Goal: Entertainment & Leisure: Consume media (video, audio)

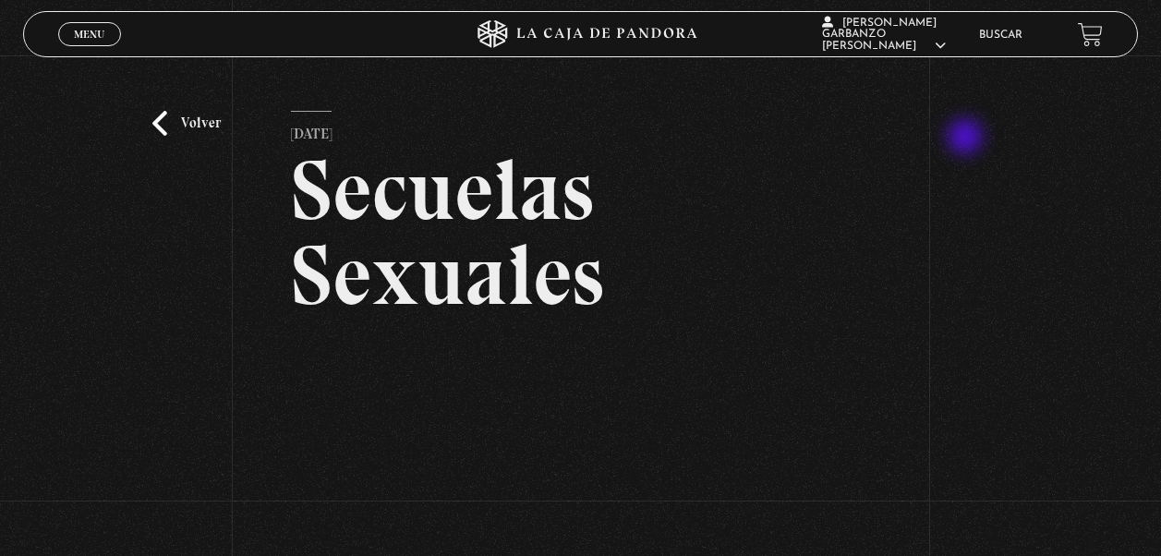
scroll to position [185, 0]
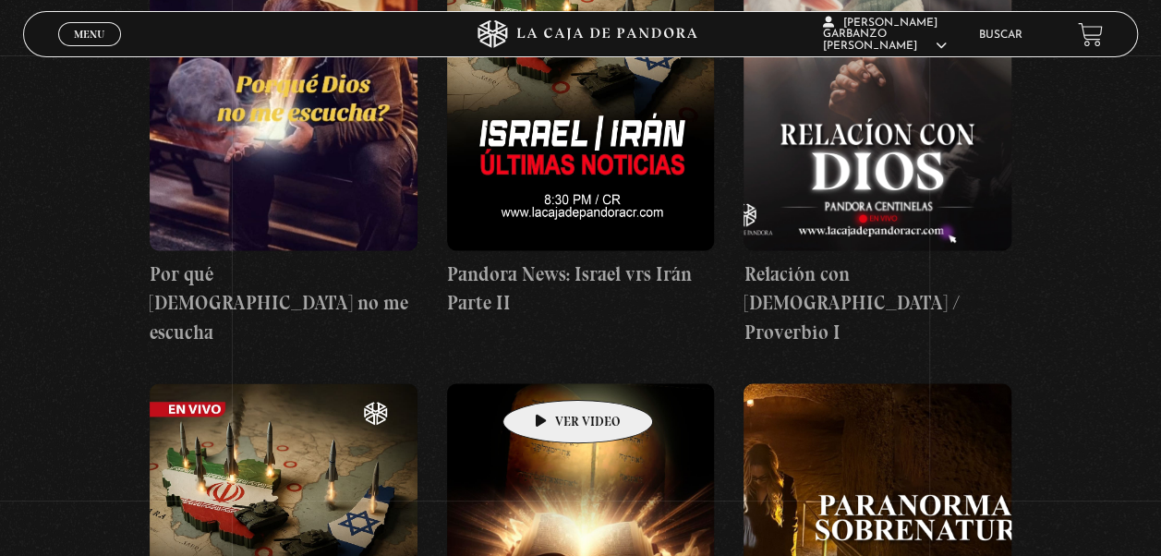
scroll to position [1109, 0]
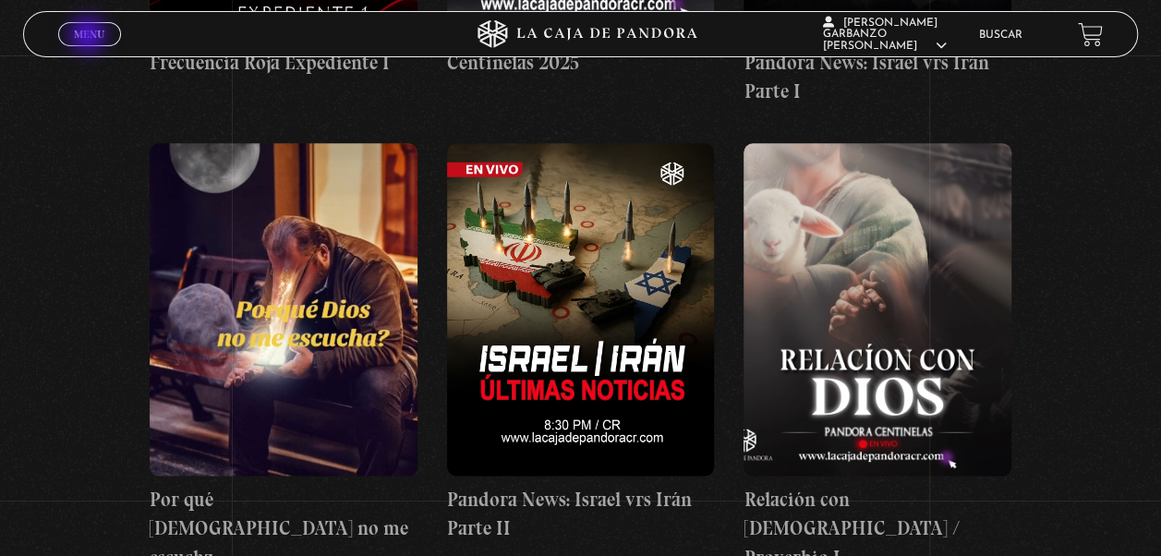
click at [90, 37] on span "Menu" at bounding box center [89, 34] width 30 height 11
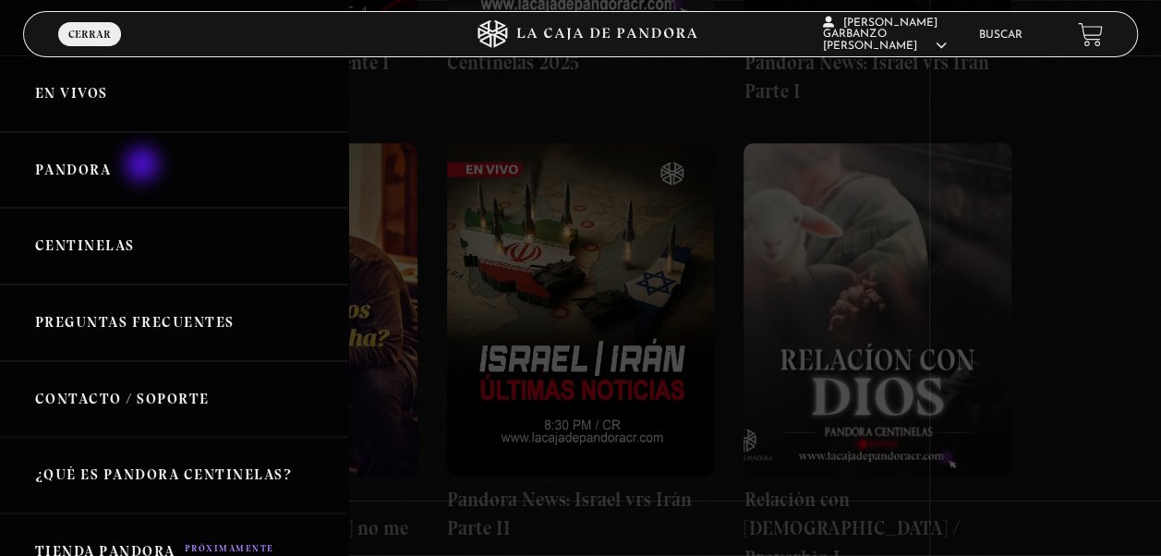
click at [144, 166] on link "Pandora" at bounding box center [174, 170] width 348 height 77
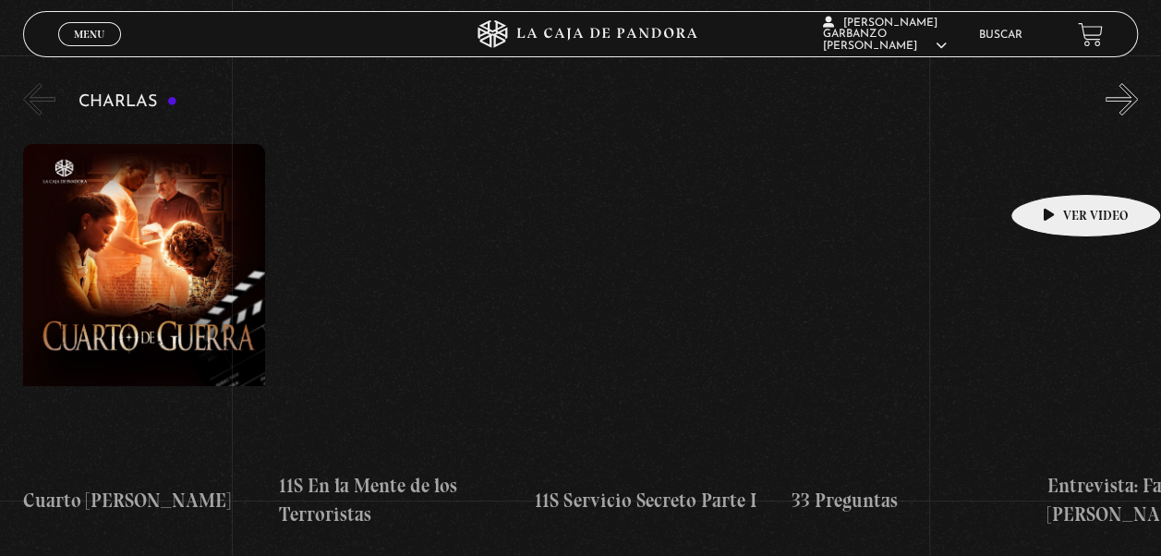
scroll to position [277, 0]
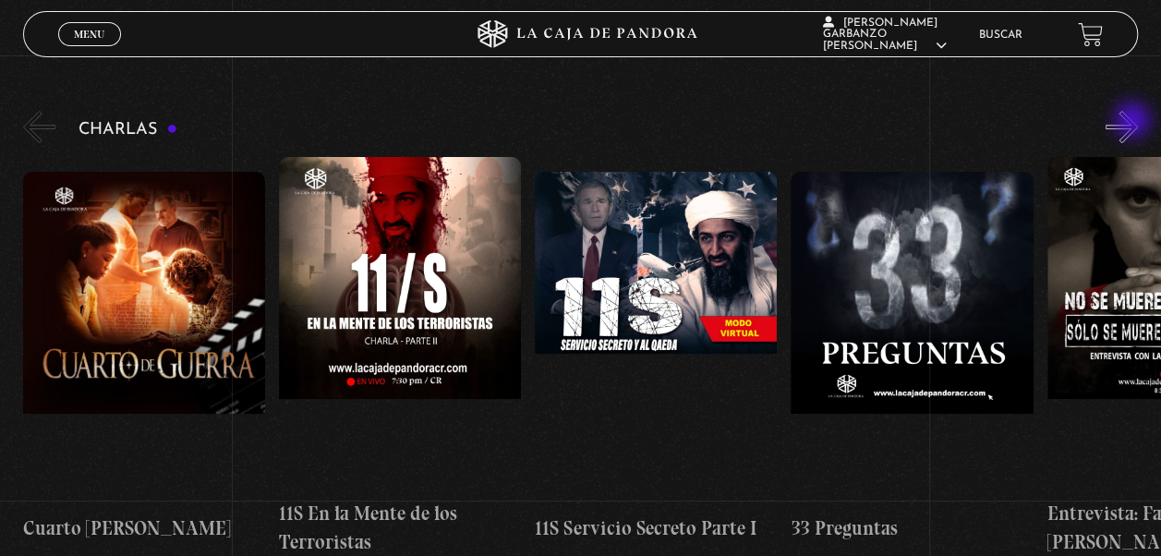
click at [1134, 122] on button "»" at bounding box center [1122, 127] width 32 height 32
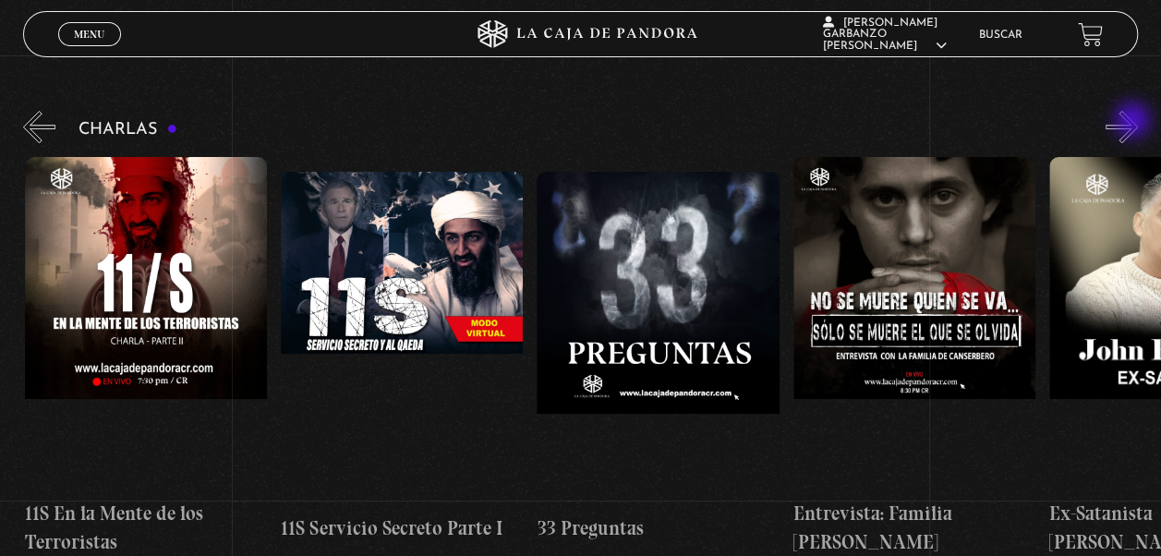
click at [1134, 122] on button "»" at bounding box center [1122, 127] width 32 height 32
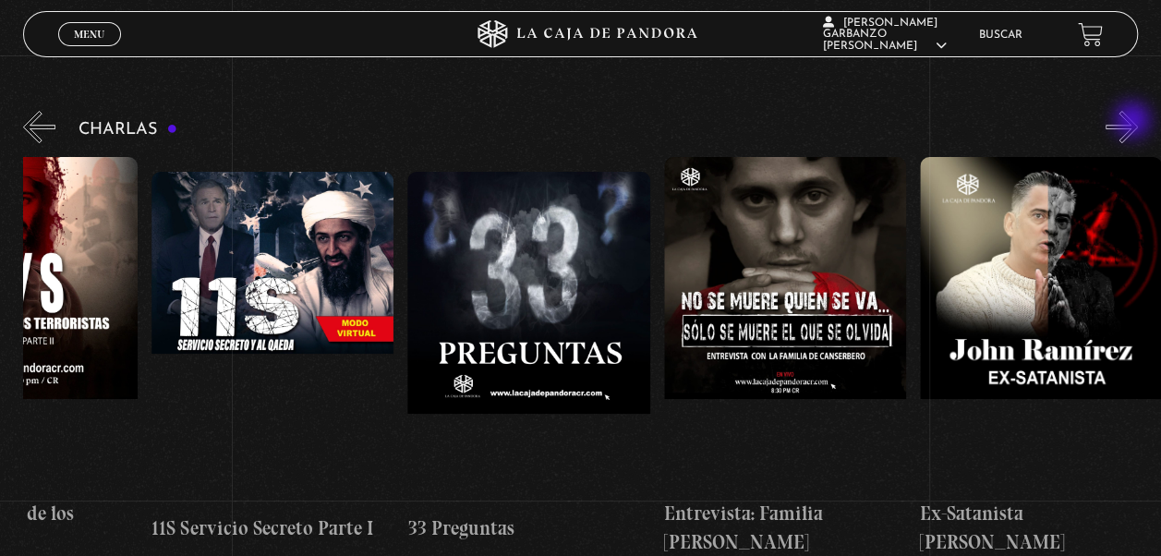
click at [1134, 122] on button "»" at bounding box center [1122, 127] width 32 height 32
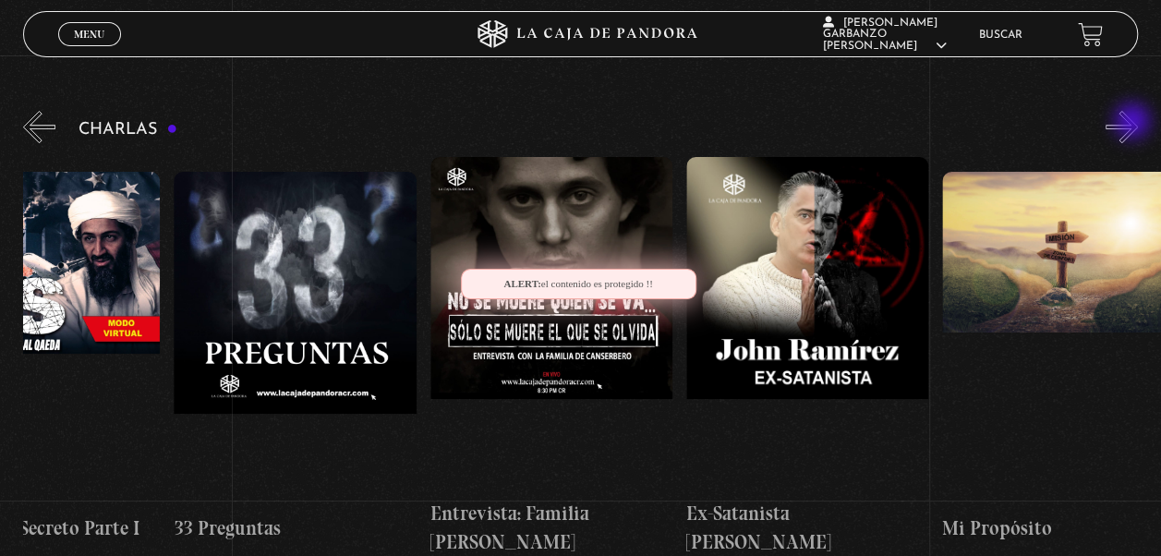
scroll to position [0, 640]
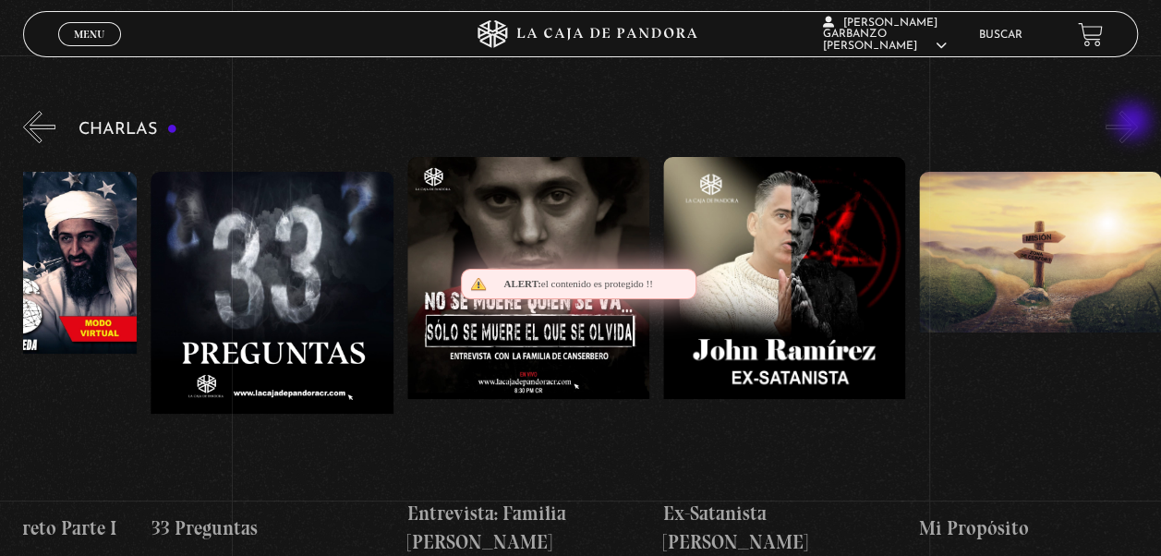
click at [1134, 123] on button "»" at bounding box center [1122, 127] width 32 height 32
click at [1137, 131] on button "»" at bounding box center [1122, 127] width 32 height 32
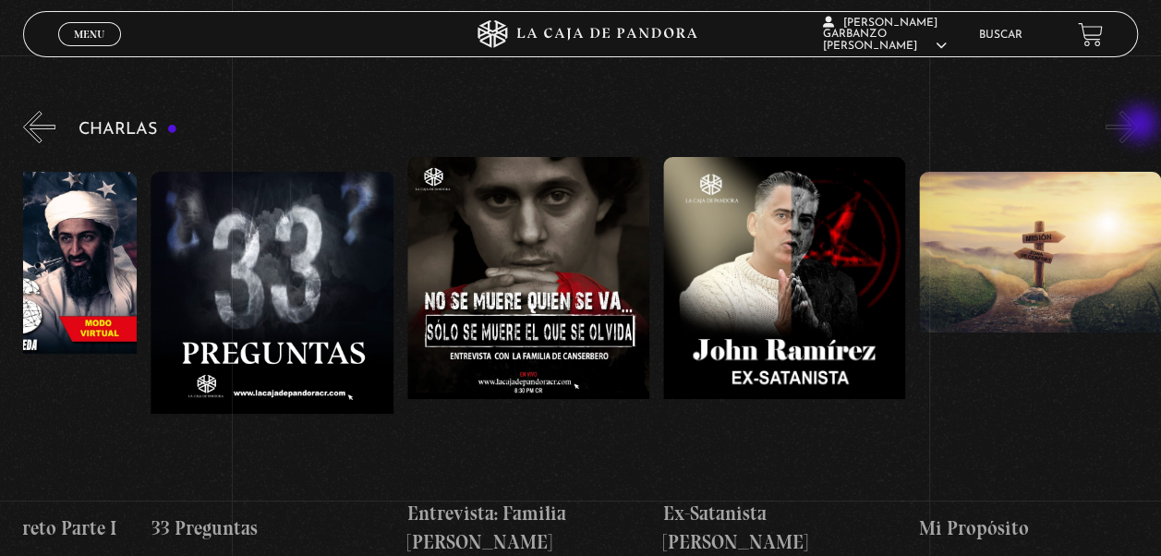
click at [1138, 126] on button "»" at bounding box center [1122, 127] width 32 height 32
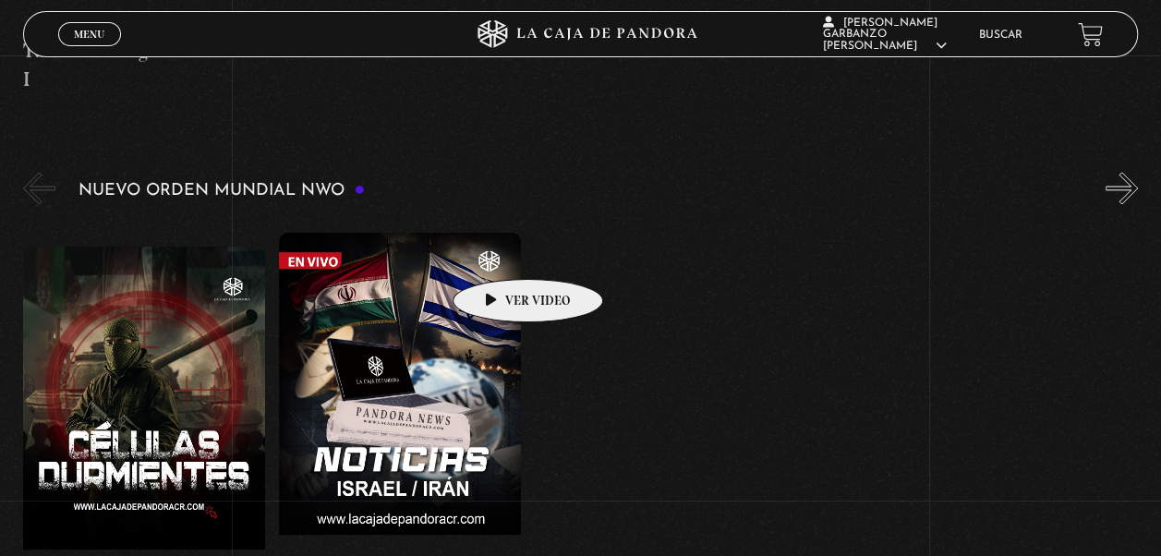
scroll to position [1293, 0]
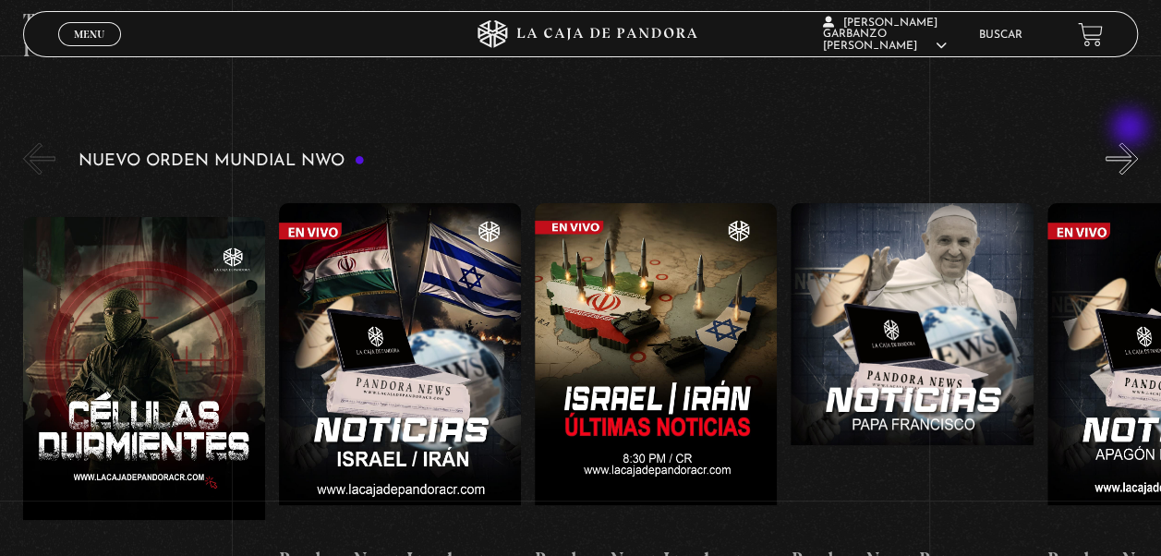
click at [1132, 142] on button "»" at bounding box center [1122, 158] width 32 height 32
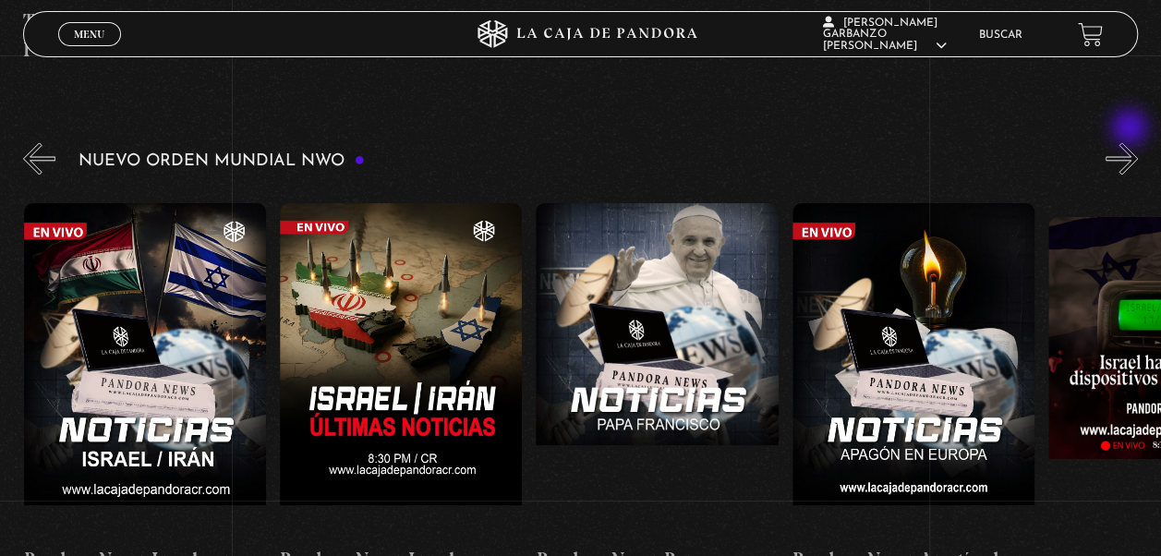
click at [1132, 142] on button "»" at bounding box center [1122, 158] width 32 height 32
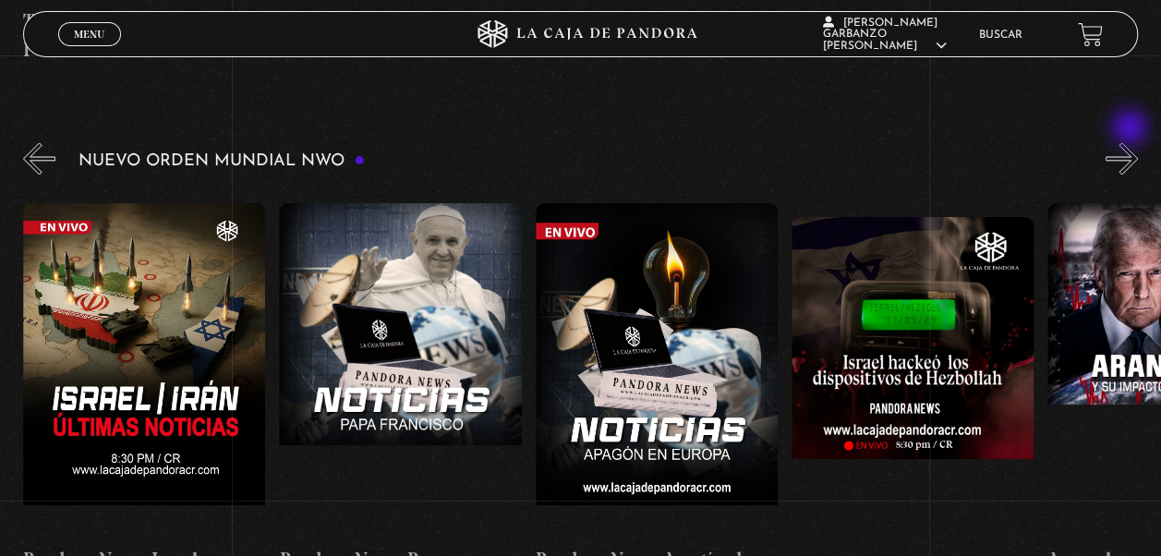
click at [1132, 142] on button "»" at bounding box center [1122, 158] width 32 height 32
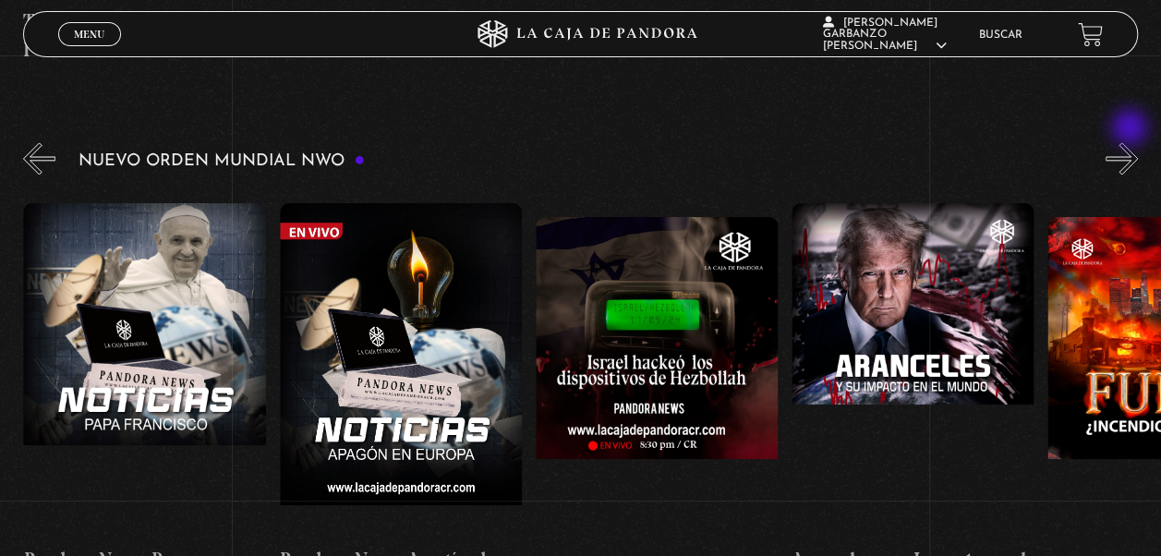
click at [1132, 142] on button "»" at bounding box center [1122, 158] width 32 height 32
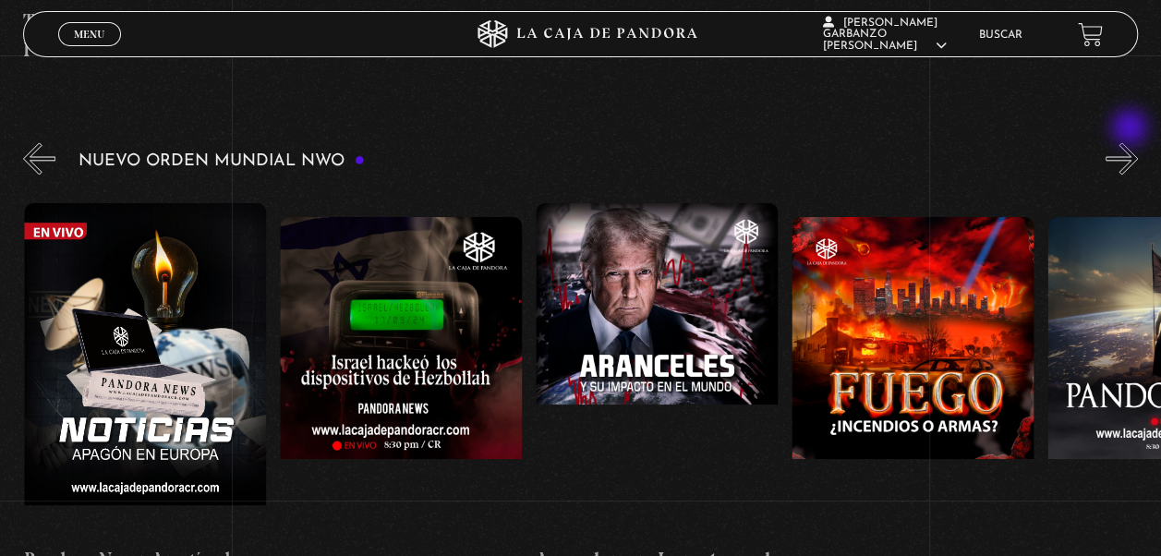
scroll to position [0, 1024]
click at [1132, 142] on button "»" at bounding box center [1122, 158] width 32 height 32
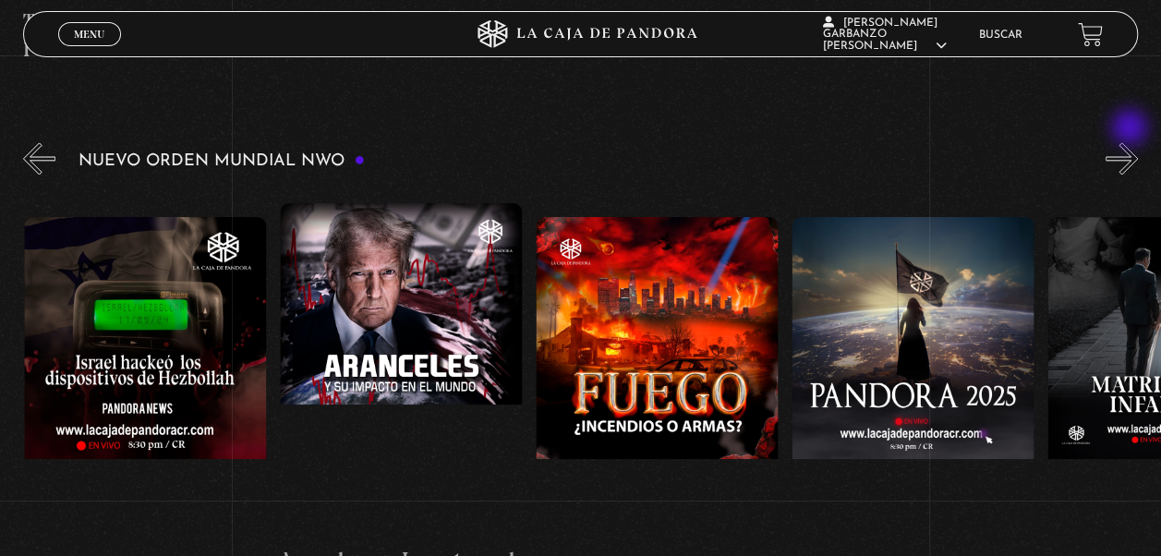
click at [1132, 142] on button "»" at bounding box center [1122, 158] width 32 height 32
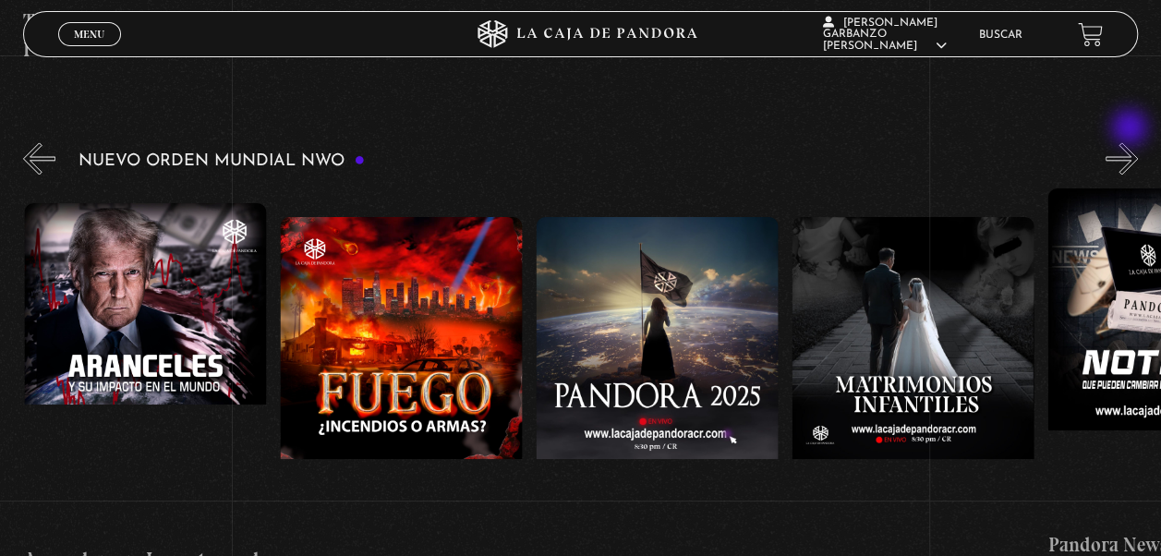
scroll to position [0, 1535]
click at [1132, 142] on button "»" at bounding box center [1122, 158] width 32 height 32
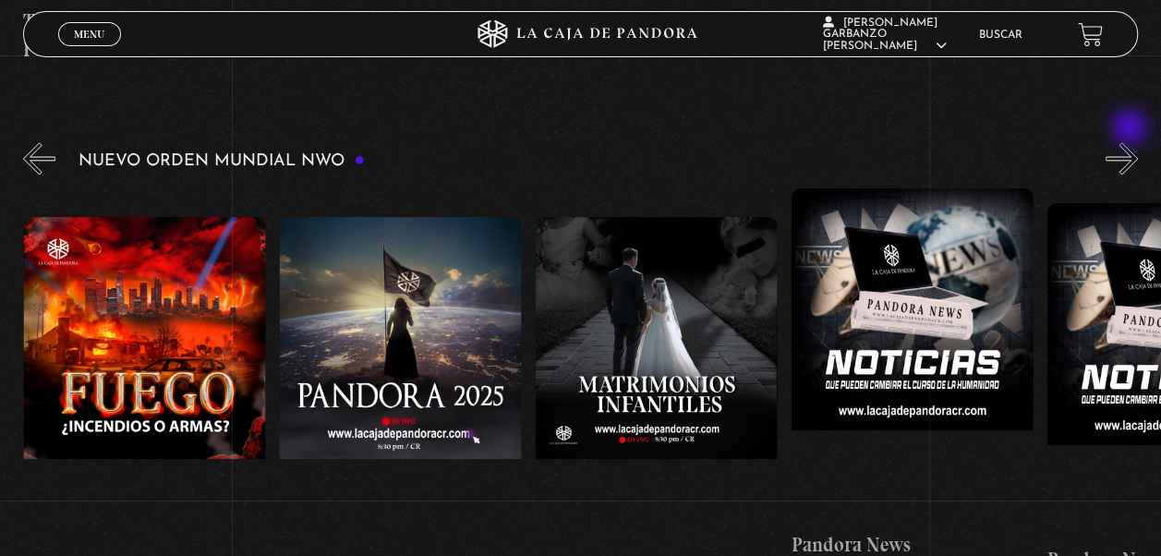
click at [1132, 142] on button "»" at bounding box center [1122, 158] width 32 height 32
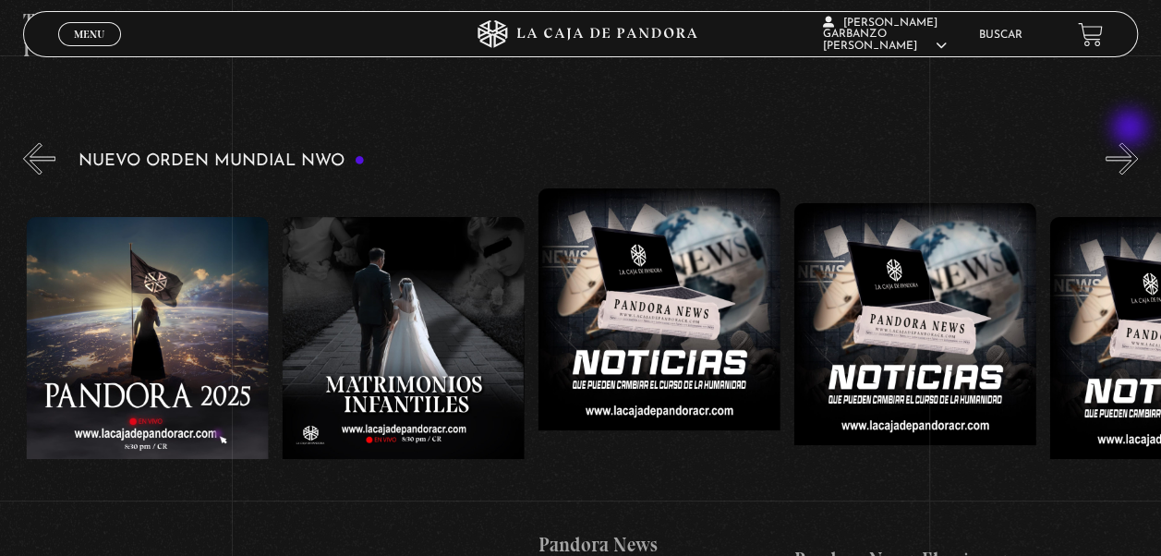
scroll to position [0, 2047]
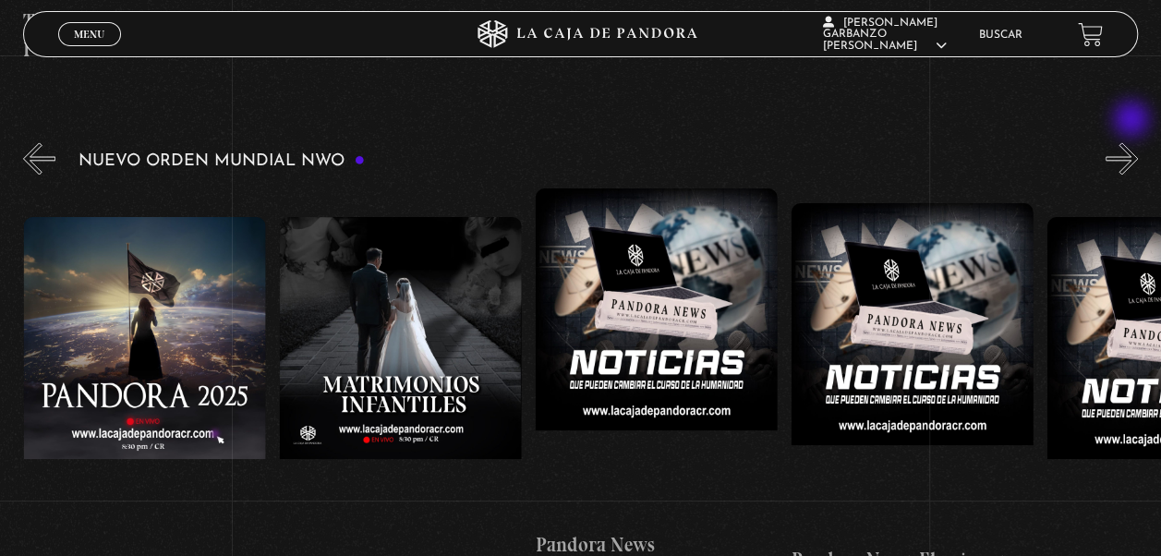
click at [1134, 142] on button "»" at bounding box center [1122, 158] width 32 height 32
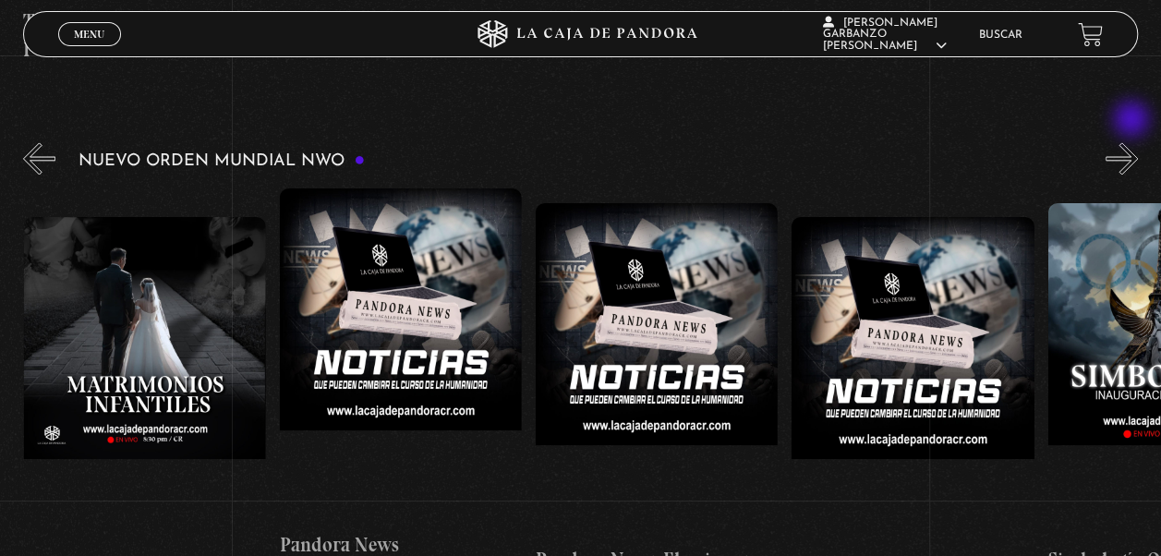
click at [1134, 142] on button "»" at bounding box center [1122, 158] width 32 height 32
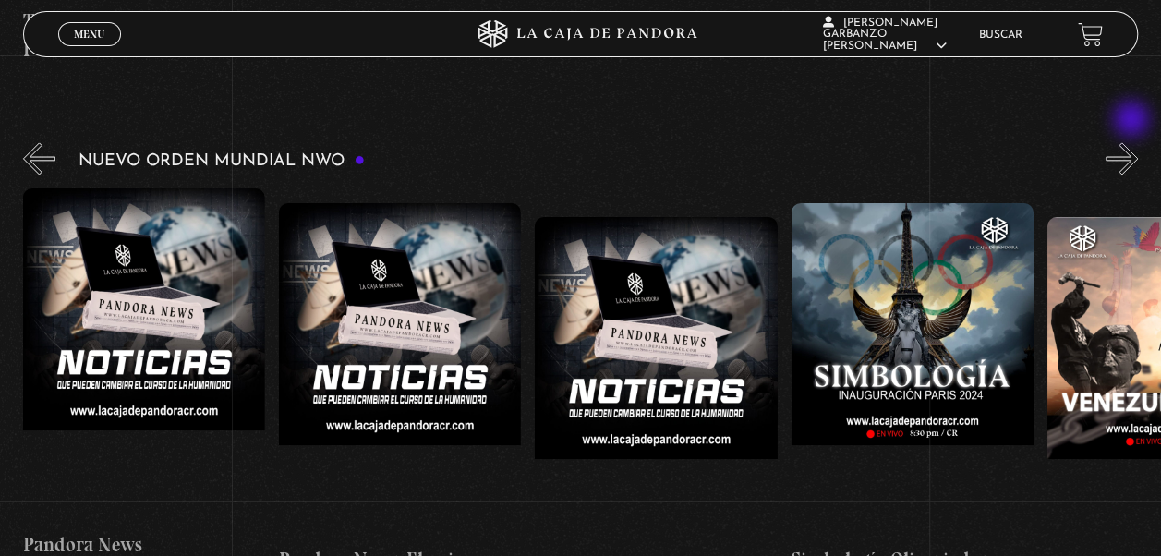
click at [1134, 142] on button "»" at bounding box center [1122, 158] width 32 height 32
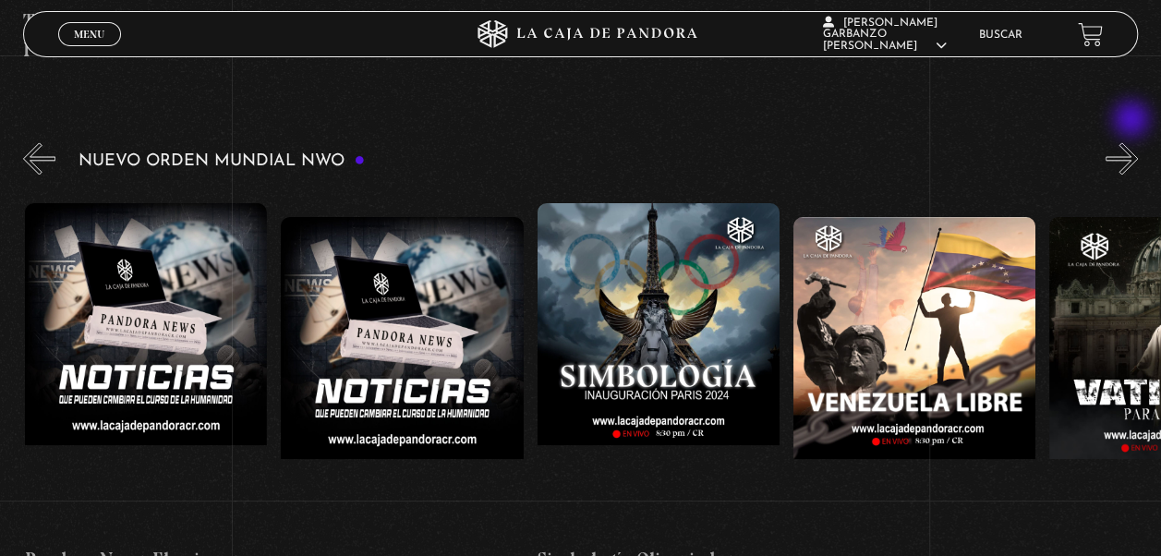
scroll to position [0, 2816]
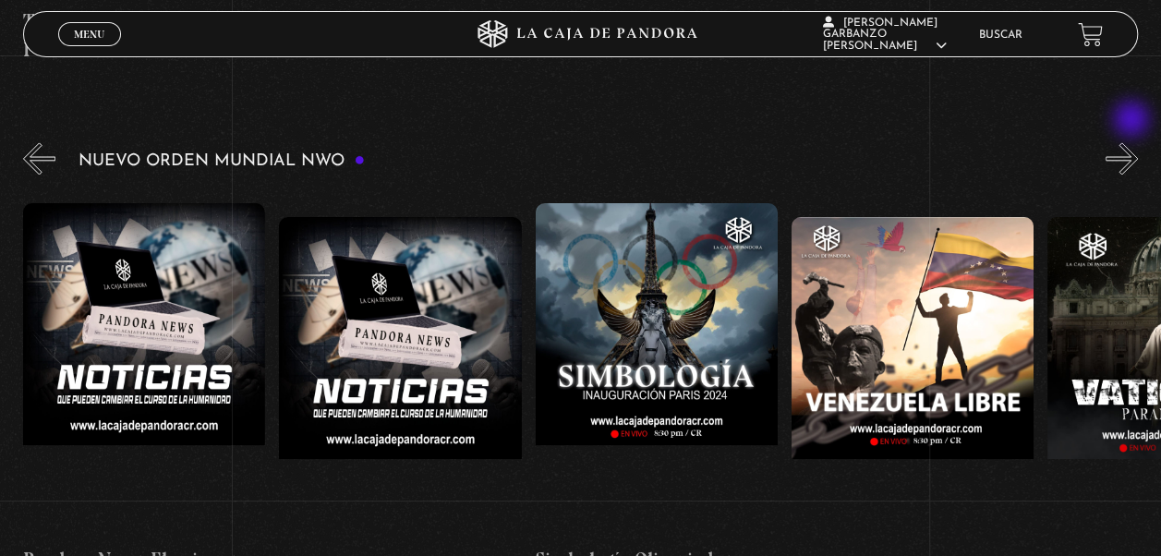
click at [1134, 142] on button "»" at bounding box center [1122, 158] width 32 height 32
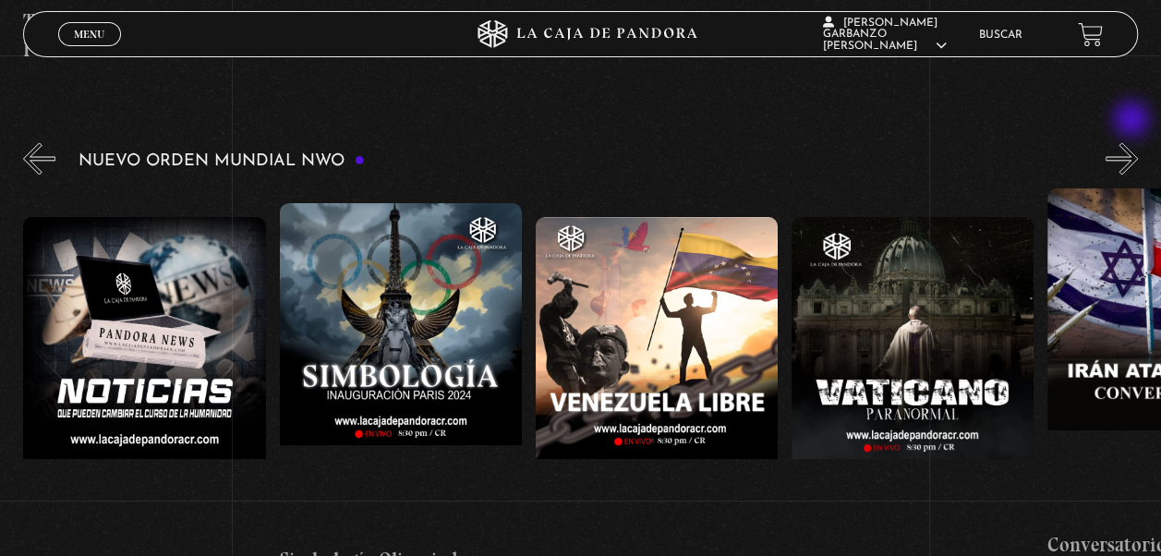
click at [1134, 142] on button "»" at bounding box center [1122, 158] width 32 height 32
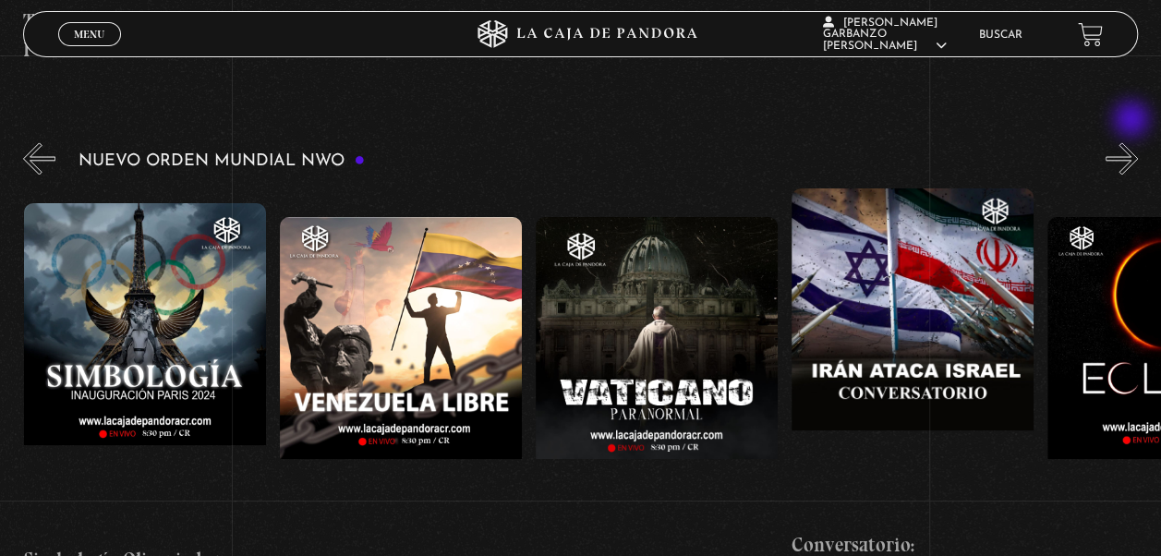
click at [1134, 142] on button "»" at bounding box center [1122, 158] width 32 height 32
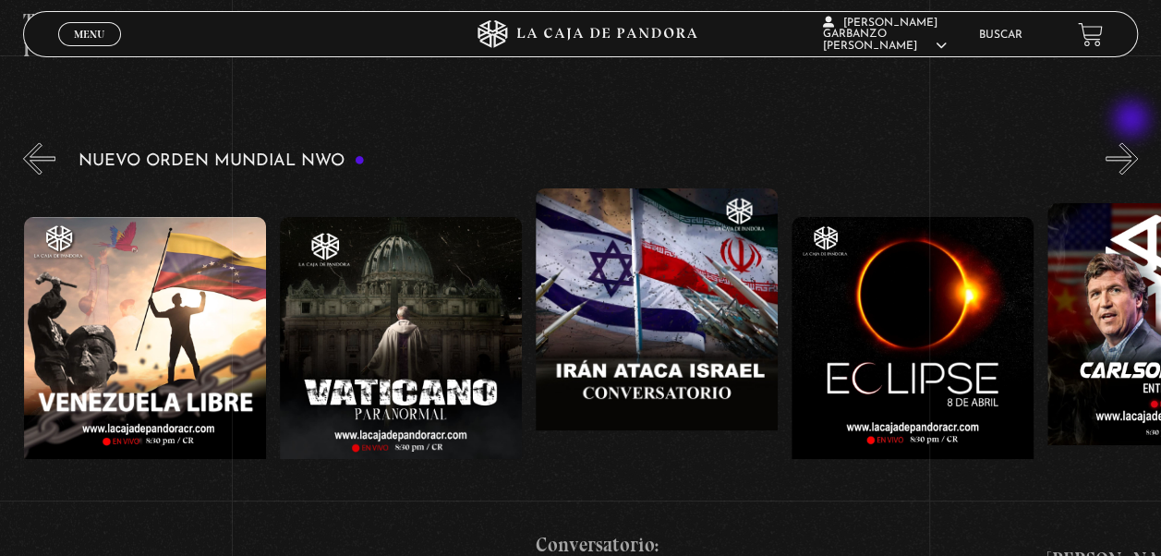
scroll to position [0, 3584]
click at [1134, 142] on button "»" at bounding box center [1122, 158] width 32 height 32
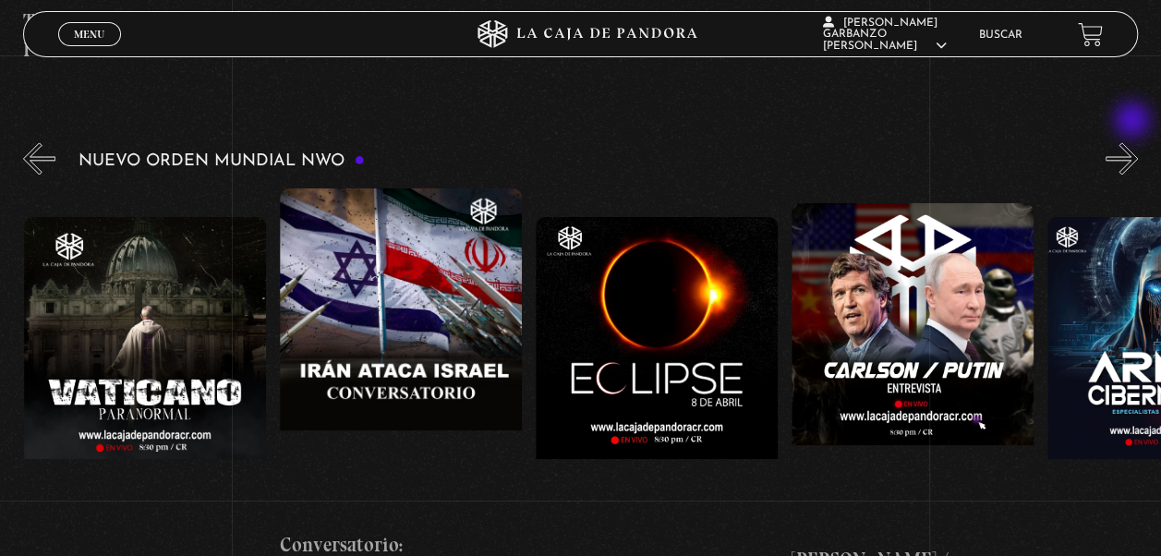
click at [1134, 142] on button "»" at bounding box center [1122, 158] width 32 height 32
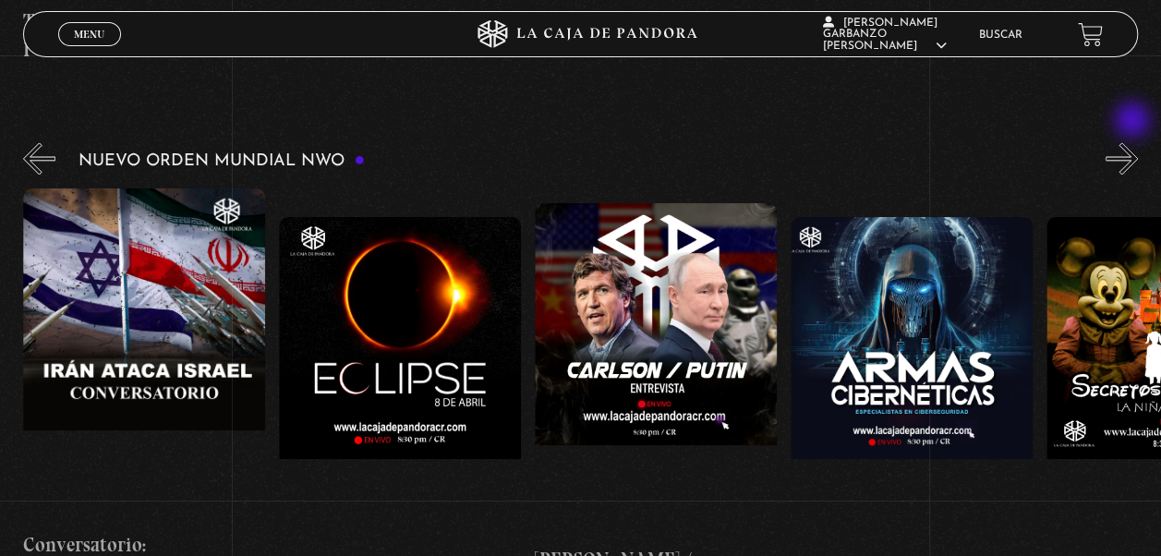
click at [1134, 142] on button "»" at bounding box center [1122, 158] width 32 height 32
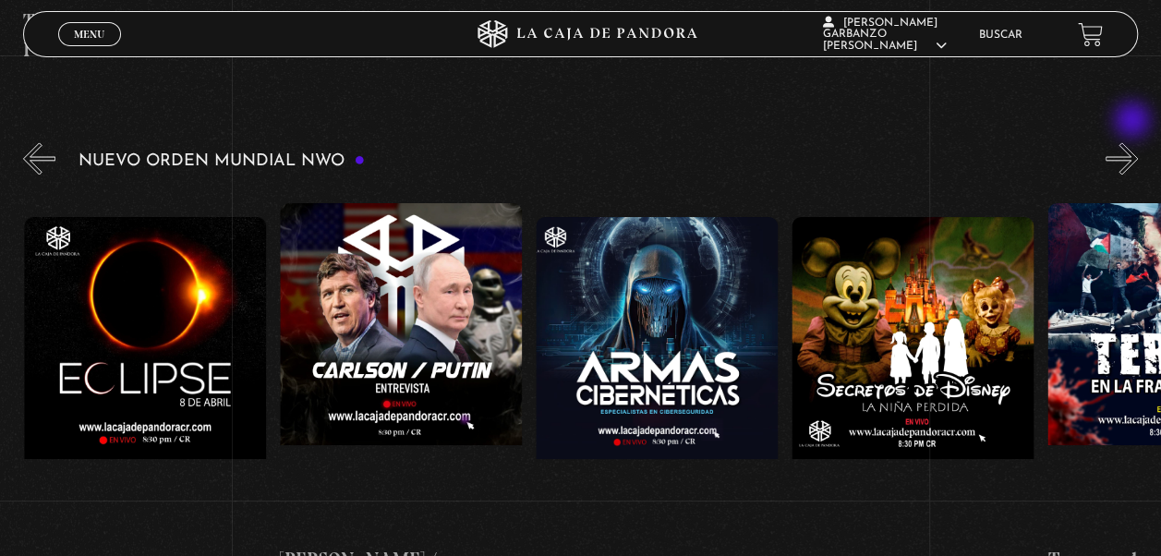
click at [1134, 142] on button "»" at bounding box center [1122, 158] width 32 height 32
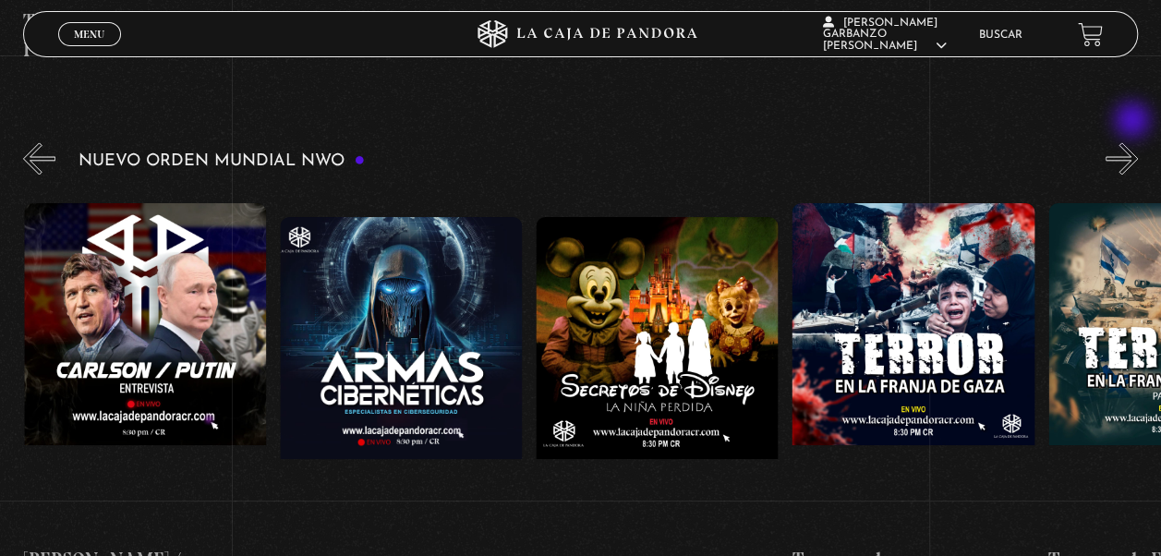
scroll to position [0, 4608]
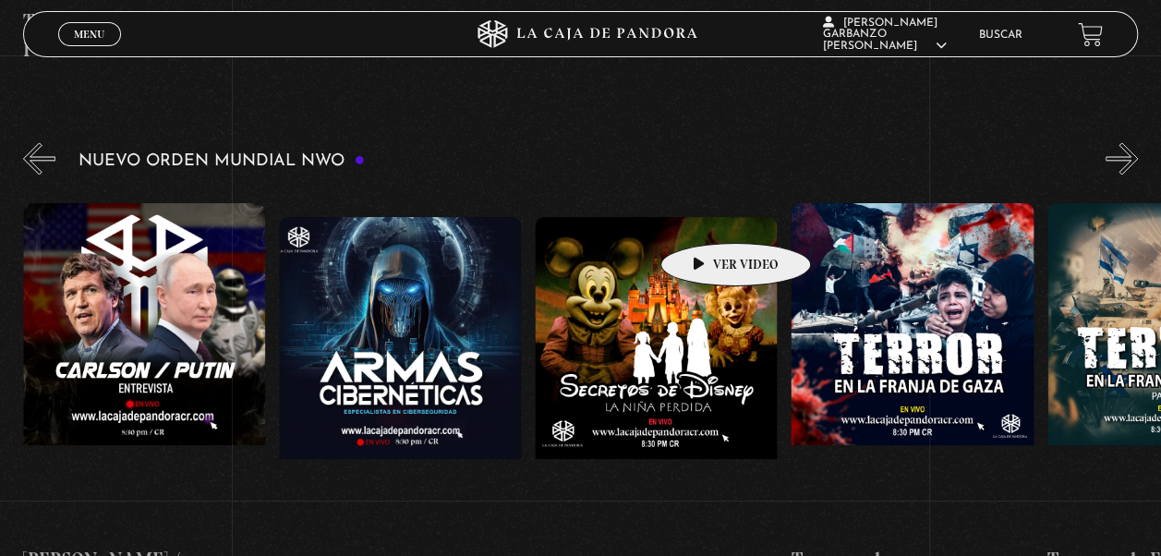
click at [707, 217] on figure at bounding box center [656, 383] width 242 height 333
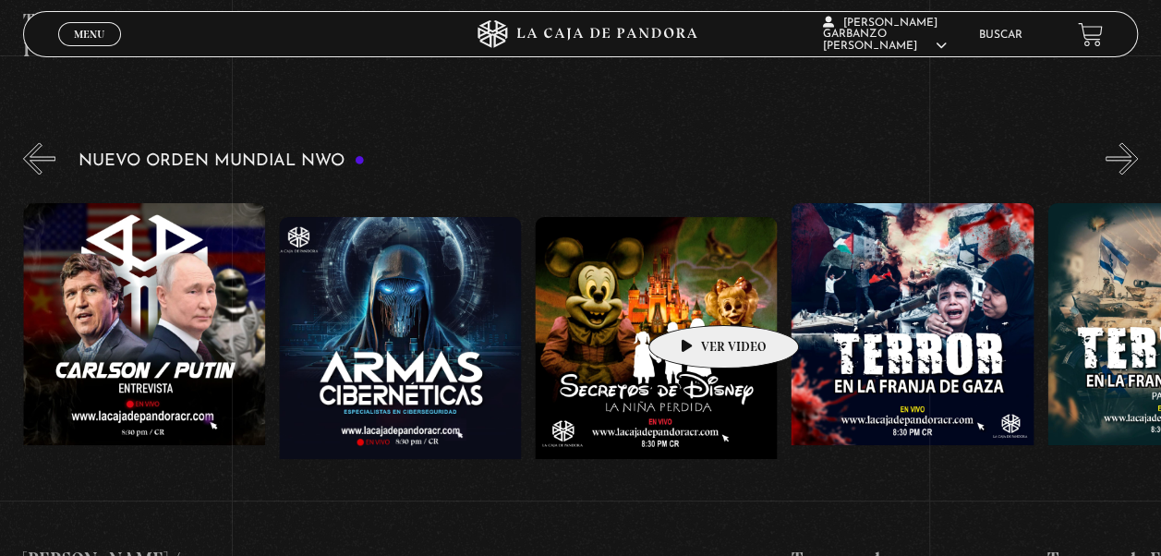
click at [695, 297] on figure at bounding box center [656, 383] width 242 height 333
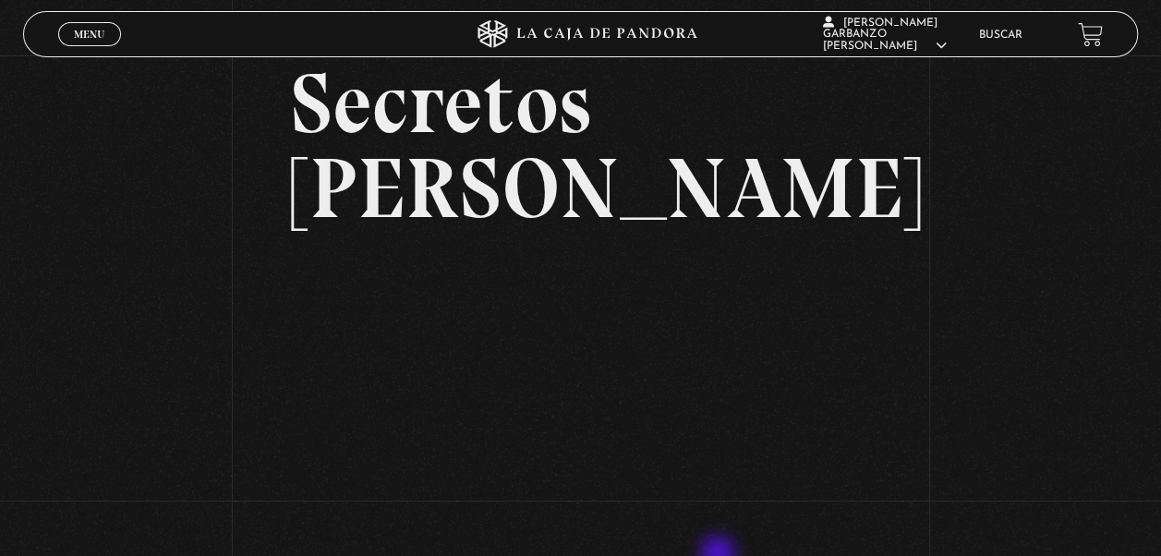
scroll to position [185, 0]
